Goal: Find specific page/section: Find specific page/section

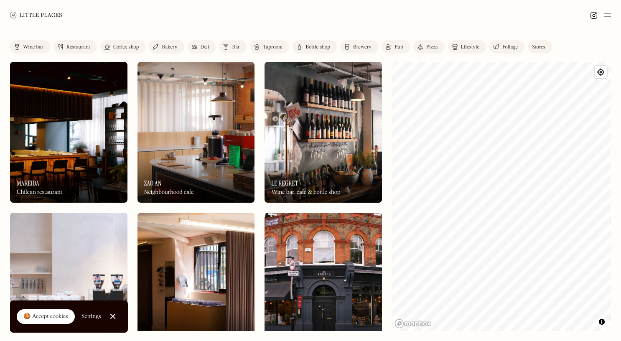
click at [395, 48] on div "Pub" at bounding box center [399, 47] width 9 height 5
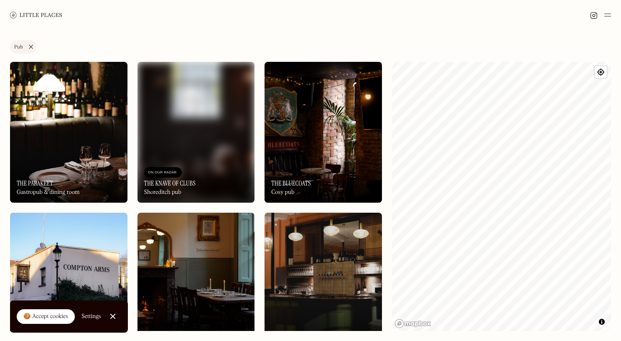
click at [32, 45] on link "Pub" at bounding box center [23, 46] width 26 height 13
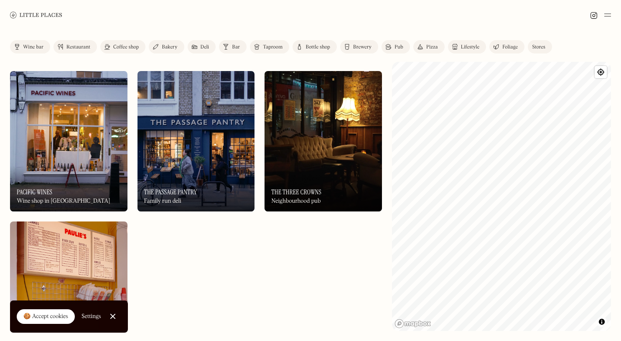
scroll to position [4873, 0]
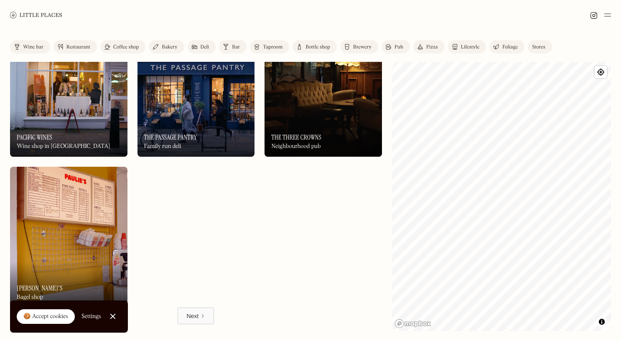
click at [202, 316] on icon "Next Page" at bounding box center [202, 316] width 5 height 5
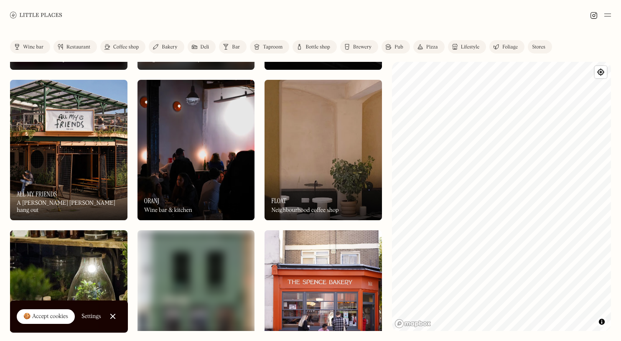
scroll to position [4217, 0]
